Goal: Transaction & Acquisition: Purchase product/service

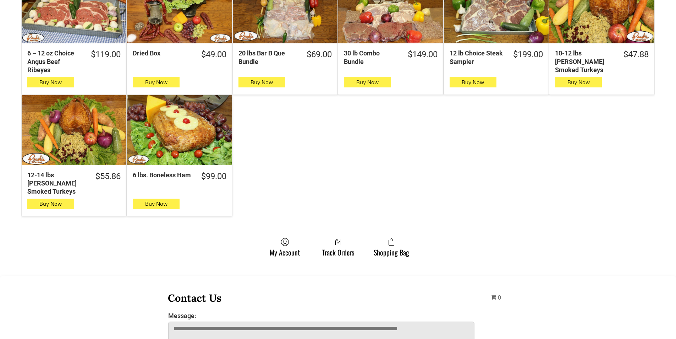
scroll to position [390, 0]
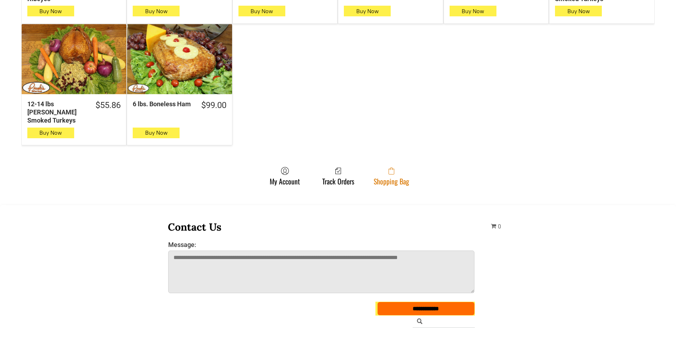
click at [406, 173] on link "Shopping Bag" at bounding box center [391, 175] width 43 height 19
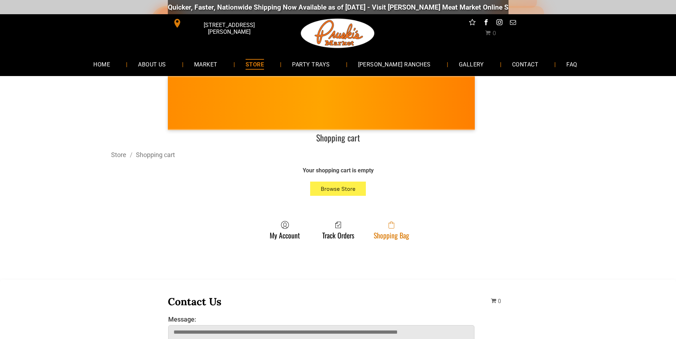
click at [394, 228] on span at bounding box center [391, 224] width 35 height 9
click at [382, 229] on link "Shopping Bag" at bounding box center [391, 229] width 43 height 19
click at [373, 230] on link "Shopping Bag" at bounding box center [391, 229] width 43 height 19
